Goal: Task Accomplishment & Management: Manage account settings

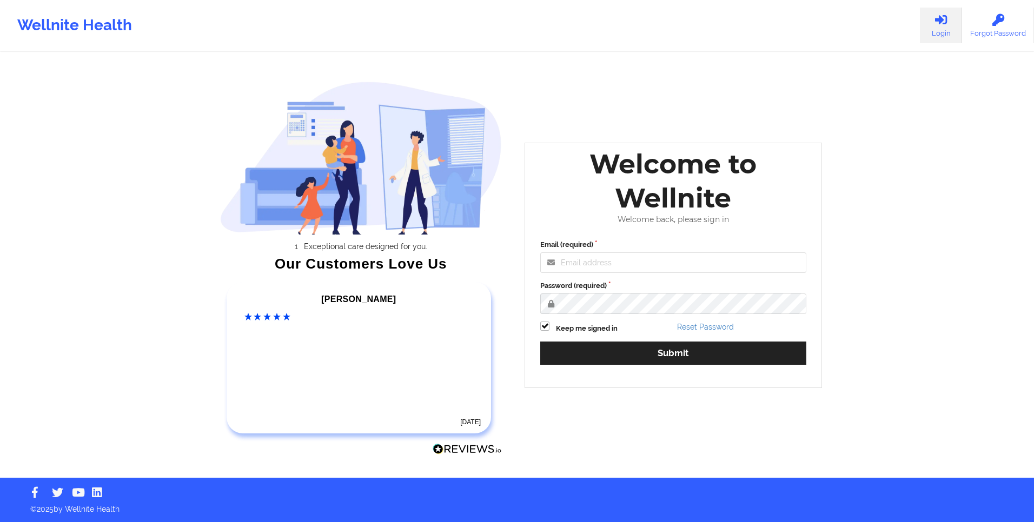
click at [696, 252] on div "Email (required)" at bounding box center [673, 257] width 266 height 34
drag, startPoint x: 649, startPoint y: 272, endPoint x: 640, endPoint y: 270, distance: 8.7
click at [649, 272] on input "Email (required)" at bounding box center [673, 263] width 266 height 21
type input "[EMAIL_ADDRESS][DOMAIN_NAME]"
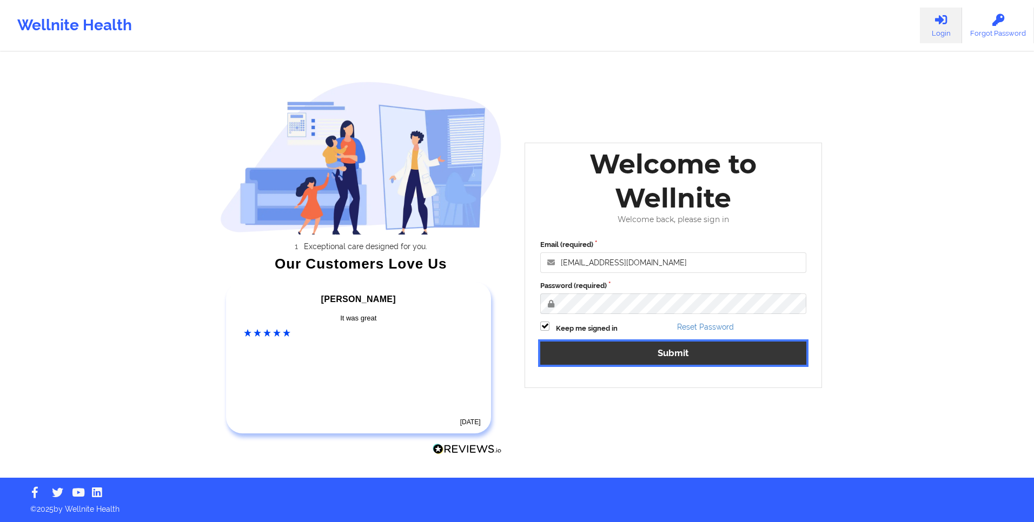
click at [633, 360] on button "Submit" at bounding box center [673, 353] width 266 height 23
